Goal: Task Accomplishment & Management: Manage account settings

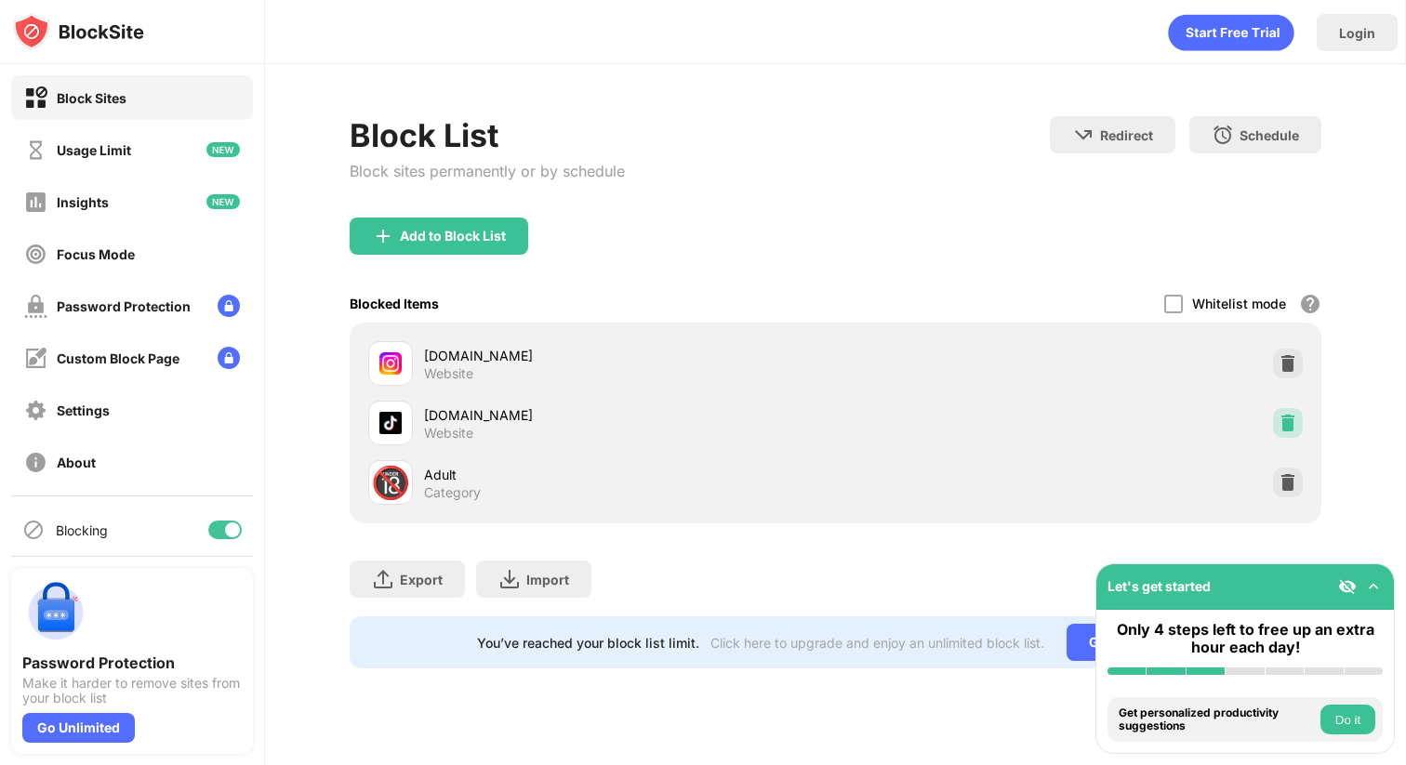
click at [1286, 424] on img at bounding box center [1288, 423] width 19 height 19
